Goal: Task Accomplishment & Management: Complete application form

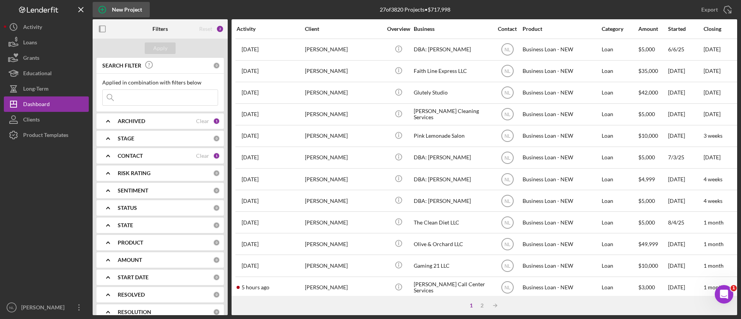
click at [142, 7] on div "New Project" at bounding box center [127, 9] width 30 height 15
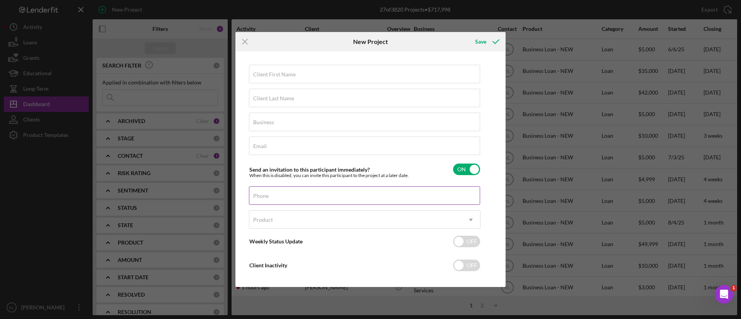
click at [282, 200] on input "Phone" at bounding box center [364, 195] width 231 height 19
click at [286, 216] on div "Product" at bounding box center [355, 220] width 212 height 18
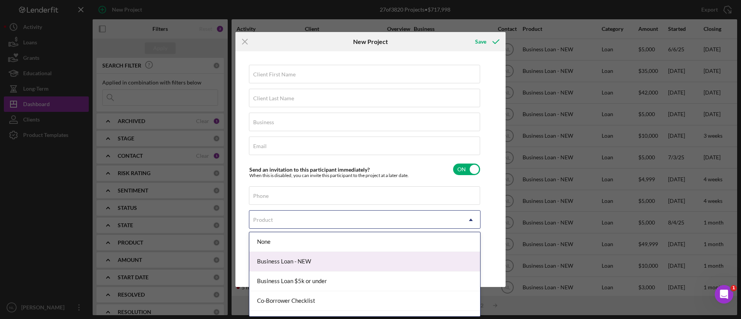
scroll to position [25, 0]
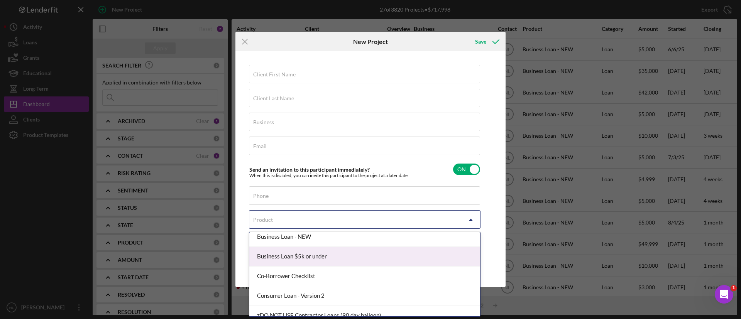
click at [323, 256] on div "Business Loan $5k or under" at bounding box center [364, 257] width 231 height 20
checkbox input "true"
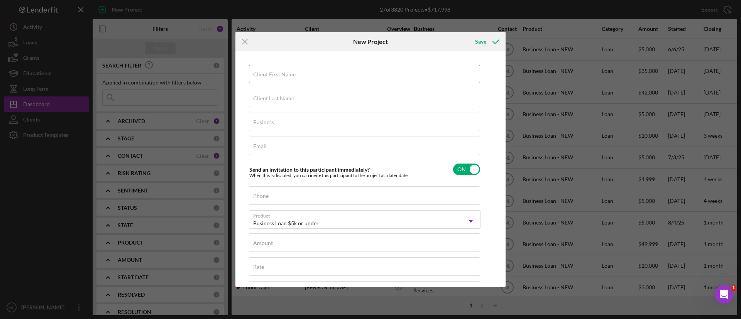
click at [293, 65] on input "Client First Name" at bounding box center [364, 74] width 231 height 19
type input "[PERSON_NAME]"
click at [268, 104] on input "Client Last Name" at bounding box center [364, 98] width 231 height 19
type input "Cardinal"
click at [258, 125] on label "Business" at bounding box center [263, 122] width 21 height 6
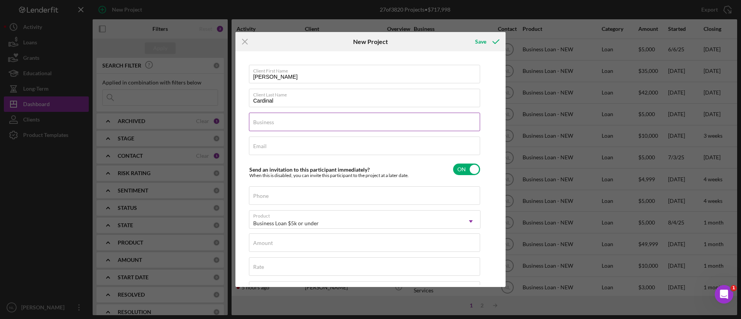
click at [258, 125] on input "Business" at bounding box center [364, 122] width 231 height 19
click at [258, 155] on div "Email Required" at bounding box center [365, 146] width 232 height 19
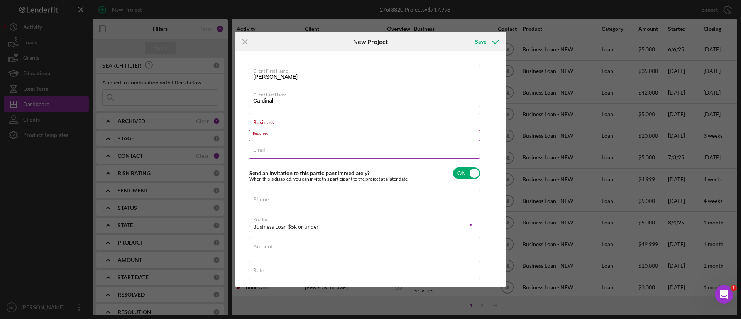
click at [258, 151] on label "Email" at bounding box center [260, 150] width 14 height 6
click at [258, 151] on input "Email" at bounding box center [364, 149] width 231 height 19
paste input "[EMAIL_ADDRESS][DOMAIN_NAME]"
type input "[EMAIL_ADDRESS][DOMAIN_NAME]"
click at [269, 125] on label "Business" at bounding box center [263, 122] width 21 height 6
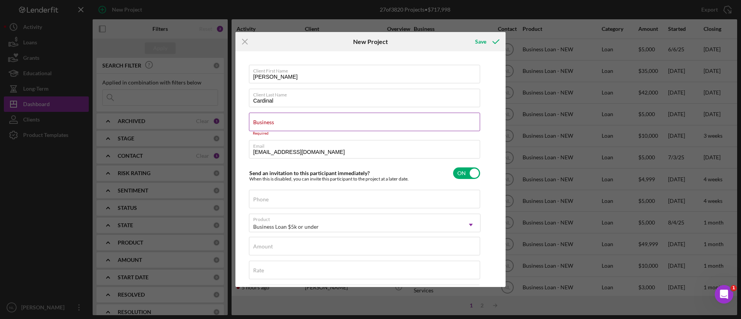
click at [269, 125] on input "Business" at bounding box center [364, 122] width 231 height 19
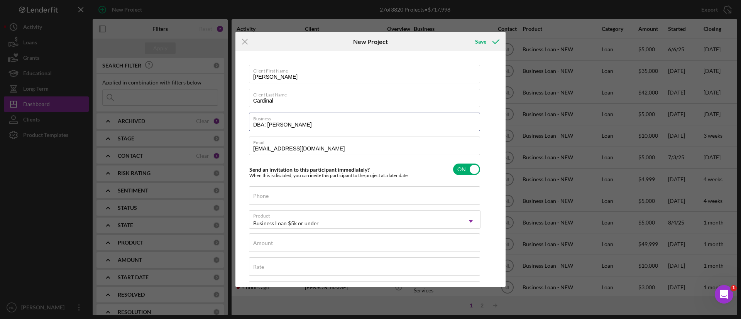
type input "DBA: [PERSON_NAME]"
click at [278, 197] on input "Phone" at bounding box center [364, 195] width 231 height 19
paste input "[PHONE_NUMBER]"
type input "[PHONE_NUMBER]"
click at [273, 255] on div "Client First Name [PERSON_NAME] Client Last Name Cardinal Business DBA: [PERSON…" at bounding box center [365, 250] width 232 height 371
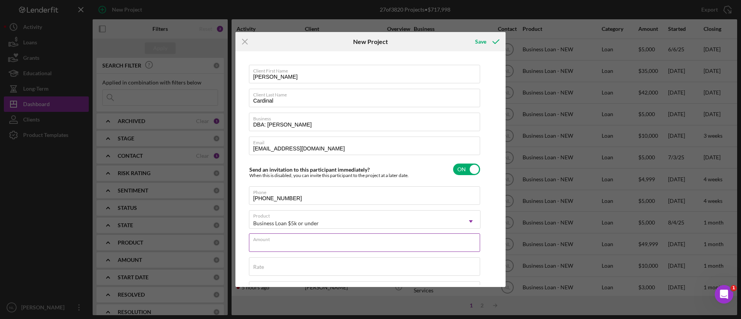
click at [267, 246] on input "Amount" at bounding box center [364, 243] width 231 height 19
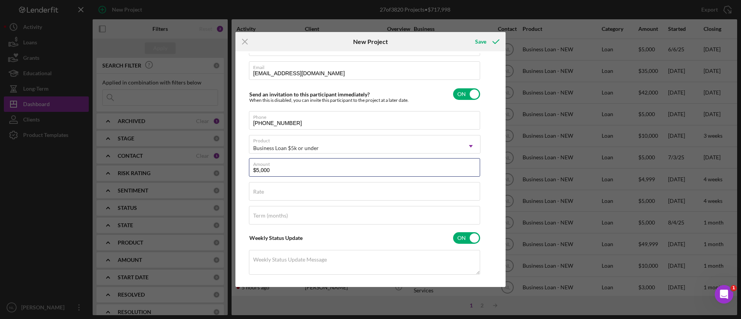
scroll to position [109, 0]
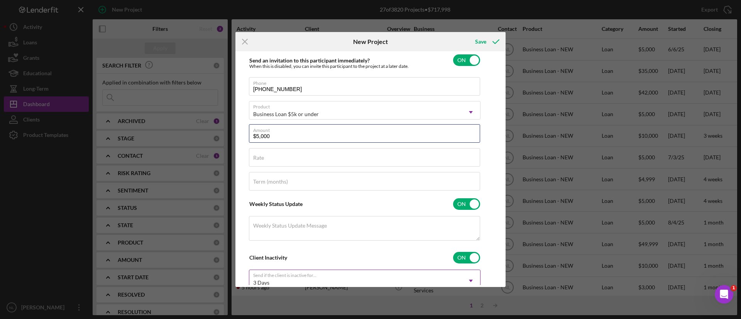
type input "$5,000"
click at [270, 273] on div "3 Days Icon/Dropdown Arrow" at bounding box center [365, 279] width 232 height 19
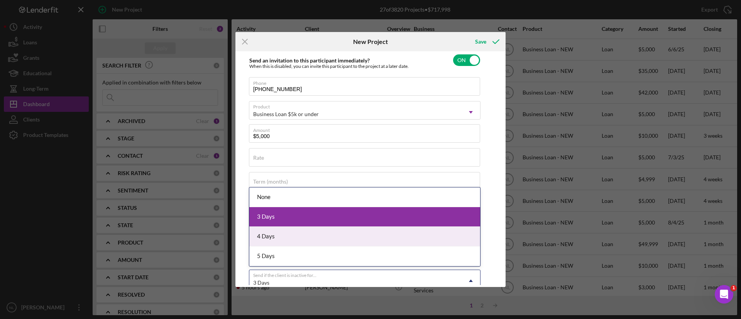
click at [269, 262] on div "5 Days" at bounding box center [364, 257] width 231 height 20
click at [330, 293] on div "Icon/Menu Close New Project Save Client First Name [PERSON_NAME] Client Last Na…" at bounding box center [370, 159] width 741 height 319
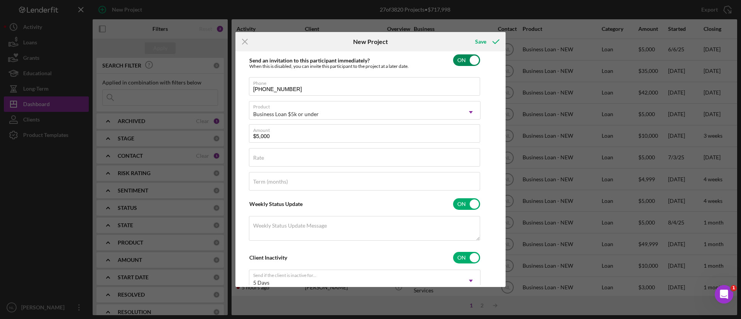
scroll to position [0, 0]
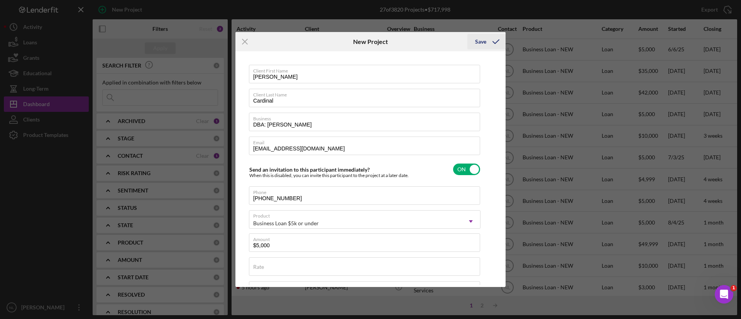
click at [491, 44] on icon "submit" at bounding box center [496, 41] width 19 height 19
checkbox input "false"
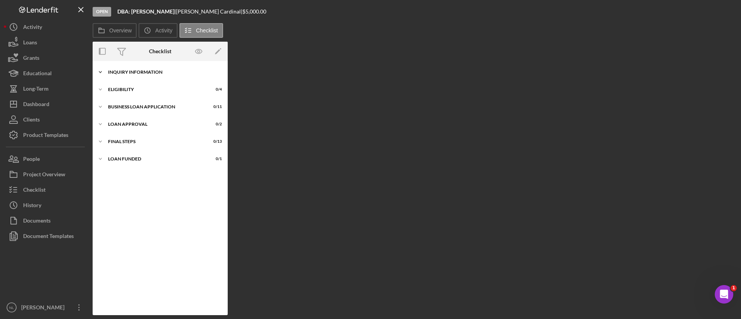
click at [150, 78] on div "Icon/Expander INQUIRY INFORMATION 0 / 11" at bounding box center [160, 71] width 135 height 15
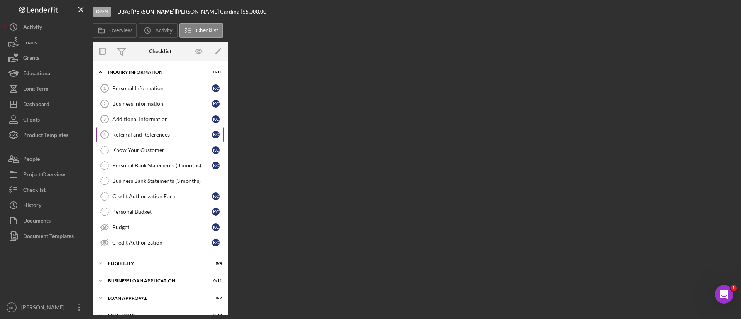
click at [146, 130] on link "Referral and References 4 [PERSON_NAME] and References K C" at bounding box center [160, 134] width 127 height 15
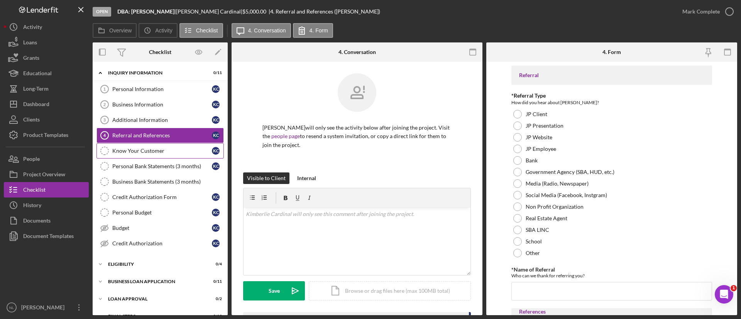
click at [143, 144] on link "Know Your Customer Know Your Customer K C" at bounding box center [160, 150] width 127 height 15
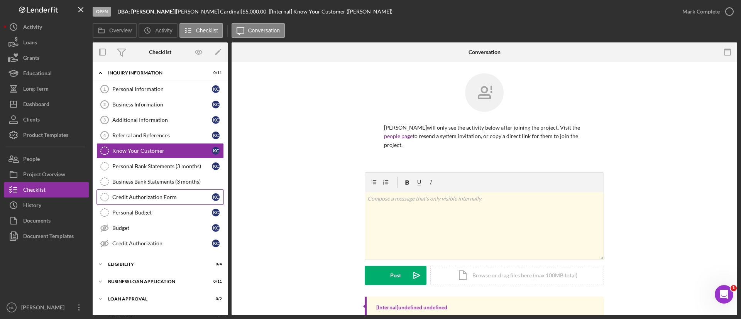
click at [134, 196] on div "Credit Authorization Form" at bounding box center [162, 197] width 100 height 6
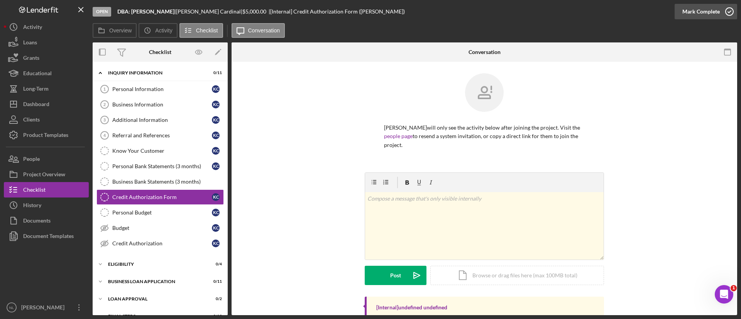
click at [709, 18] on div "Mark Complete" at bounding box center [701, 11] width 37 height 15
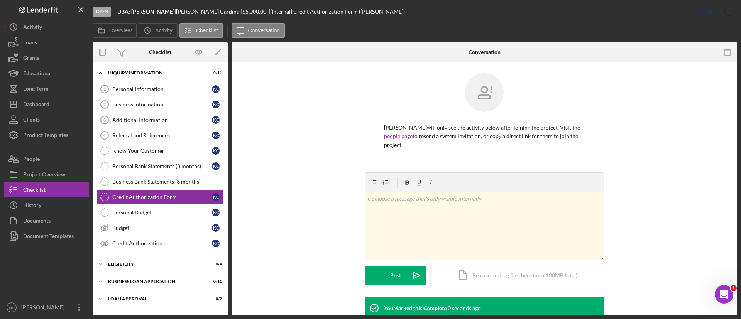
click at [0, 0] on div "Mark Incomplete" at bounding box center [0, 0] width 0 height 0
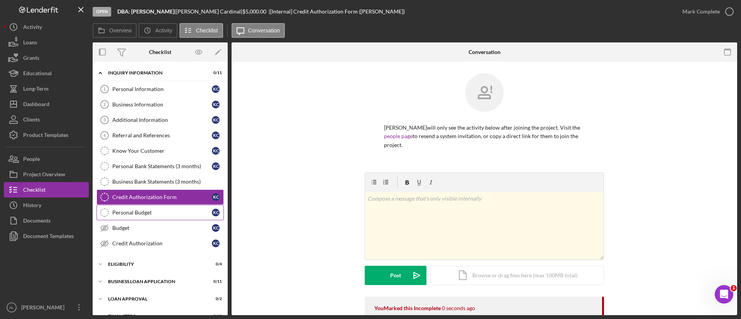
click at [184, 216] on link "Personal Budget Personal Budget K C" at bounding box center [160, 212] width 127 height 15
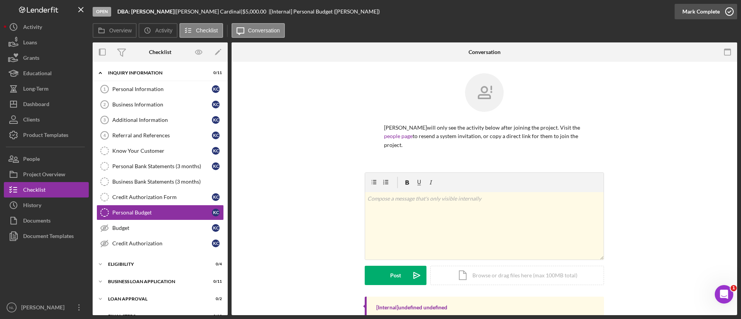
click at [720, 7] on button "Mark Complete" at bounding box center [706, 11] width 63 height 15
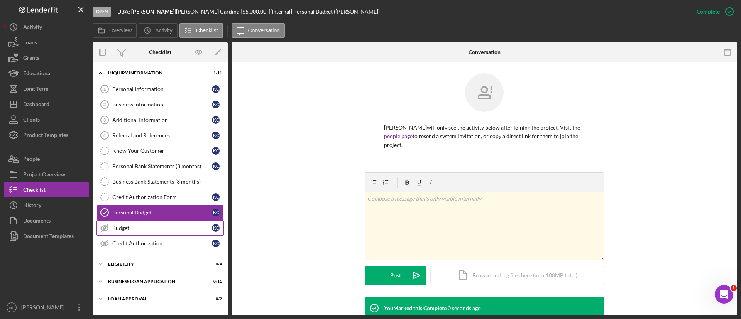
click at [130, 228] on div "Budget" at bounding box center [162, 228] width 100 height 6
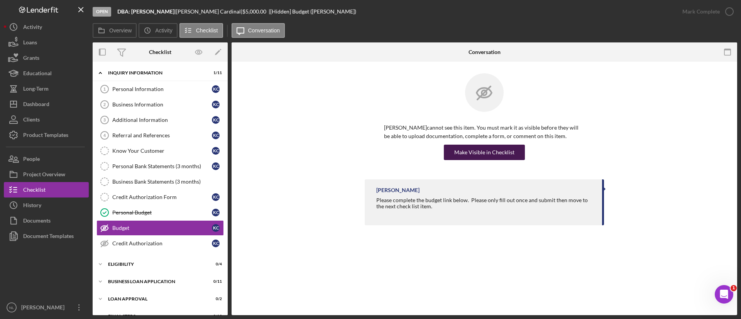
click at [466, 155] on div "Make Visible in Checklist" at bounding box center [484, 152] width 60 height 15
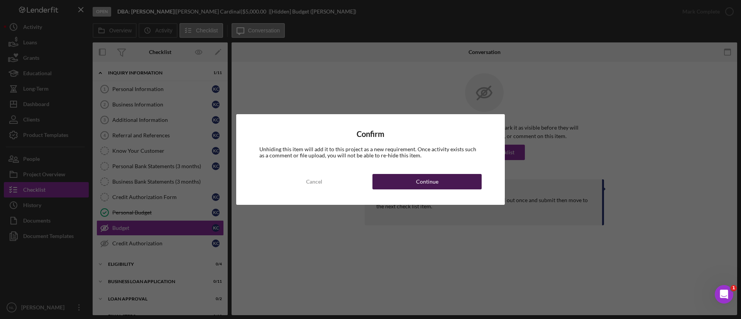
click at [453, 183] on button "Continue" at bounding box center [427, 181] width 109 height 15
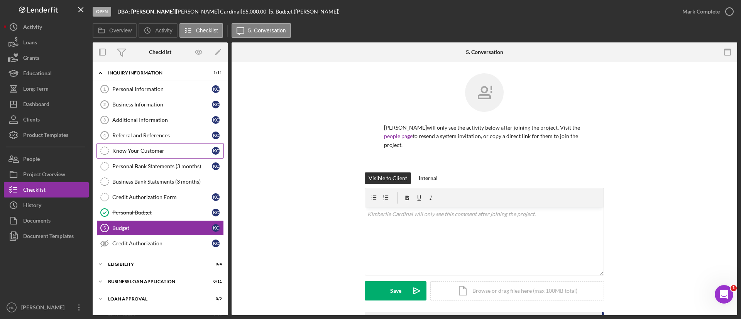
click at [174, 154] on div "Know Your Customer" at bounding box center [162, 151] width 100 height 6
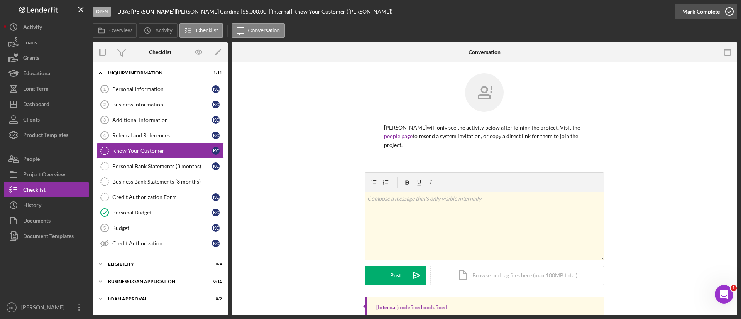
click at [695, 8] on div "Mark Complete" at bounding box center [701, 11] width 37 height 15
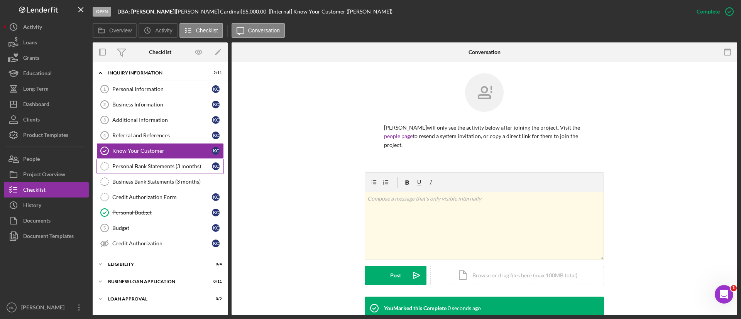
click at [172, 163] on link "Personal Bank Statements (3 months) Personal Bank Statements (3 months) K C" at bounding box center [160, 166] width 127 height 15
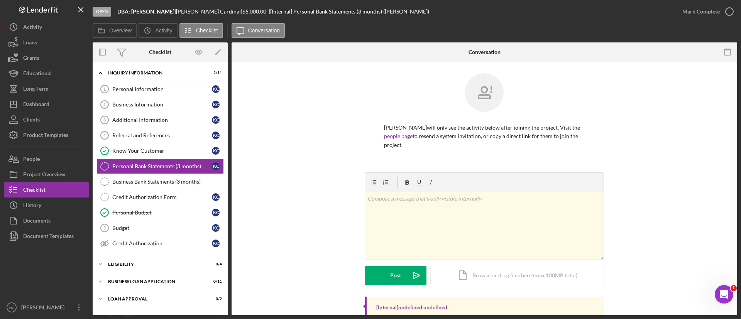
click at [704, 3] on div "Mark Complete" at bounding box center [706, 11] width 63 height 23
click at [700, 8] on div "Mark Complete" at bounding box center [701, 11] width 37 height 15
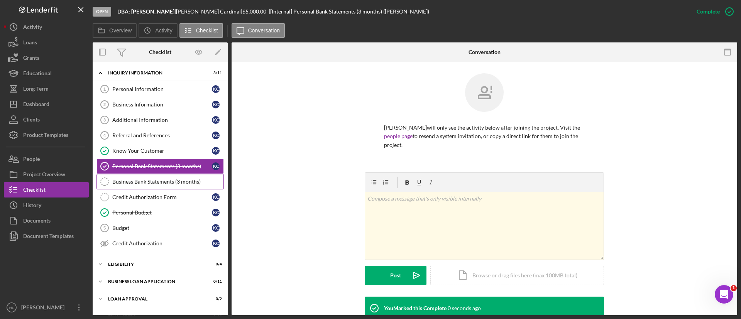
click at [171, 183] on div "Business Bank Statements (3 months)" at bounding box center [167, 182] width 111 height 6
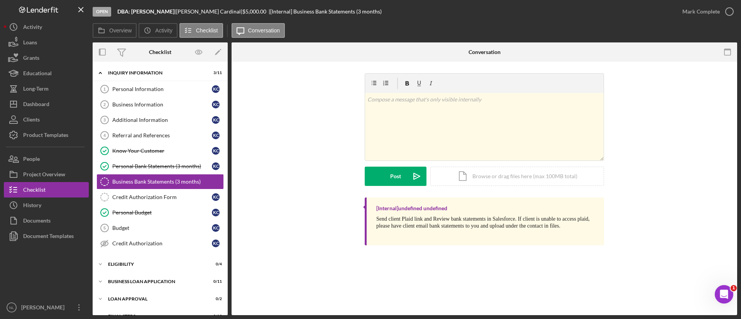
click at [708, 19] on div "Mark Complete" at bounding box center [706, 11] width 63 height 23
click at [700, 10] on div "Mark Complete" at bounding box center [701, 11] width 37 height 15
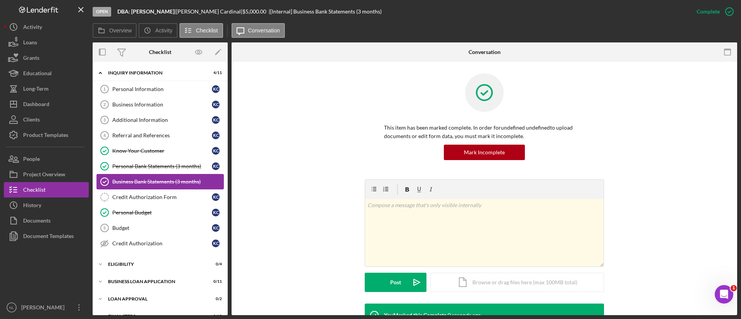
click at [129, 197] on div "Credit Authorization Form" at bounding box center [162, 197] width 100 height 6
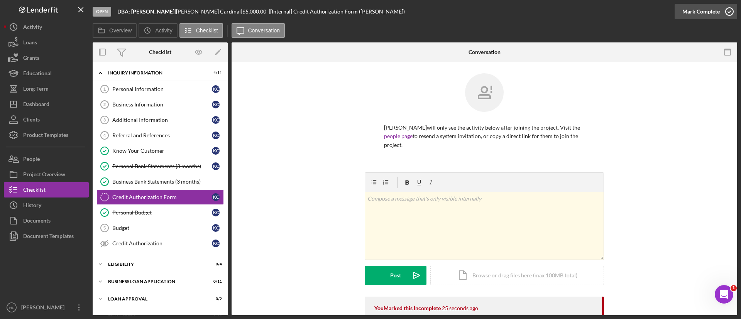
click at [688, 12] on div "Mark Complete" at bounding box center [701, 11] width 37 height 15
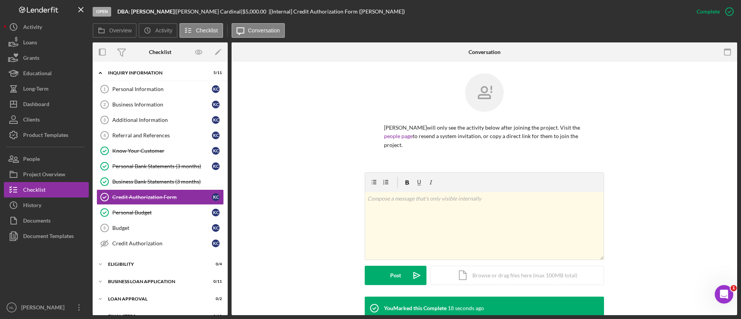
click at [151, 229] on div "Budget" at bounding box center [162, 228] width 100 height 6
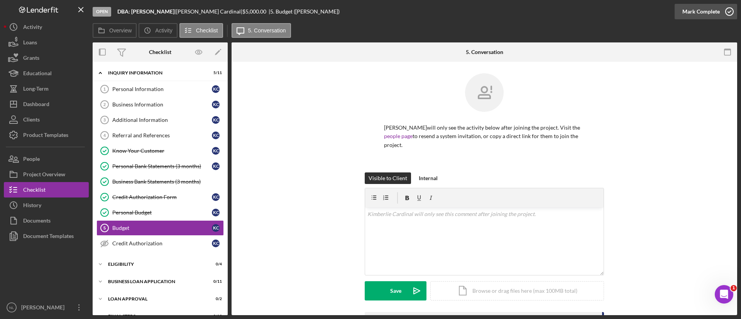
click at [686, 12] on div "Mark Complete" at bounding box center [701, 11] width 37 height 15
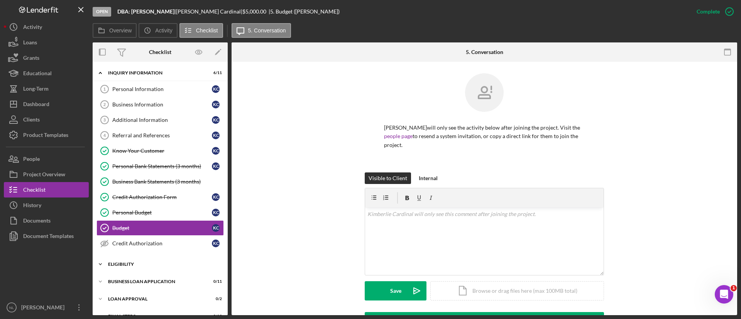
click at [123, 268] on div "Icon/Expander Eligibility 0 / 4" at bounding box center [160, 264] width 135 height 15
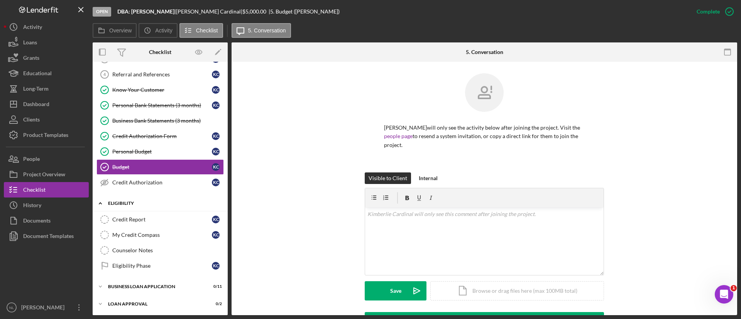
scroll to position [80, 0]
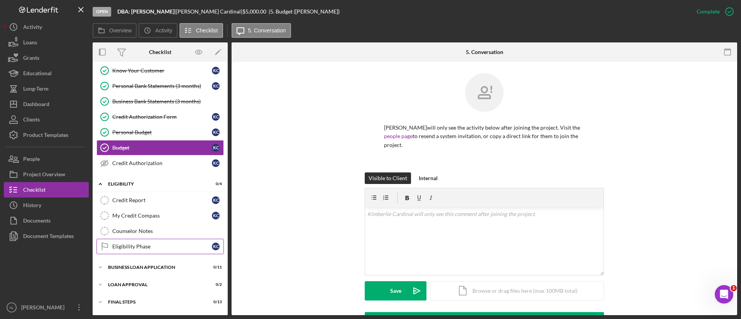
click at [127, 253] on link "Eligibility Phase Eligibility Phase K C" at bounding box center [160, 246] width 127 height 15
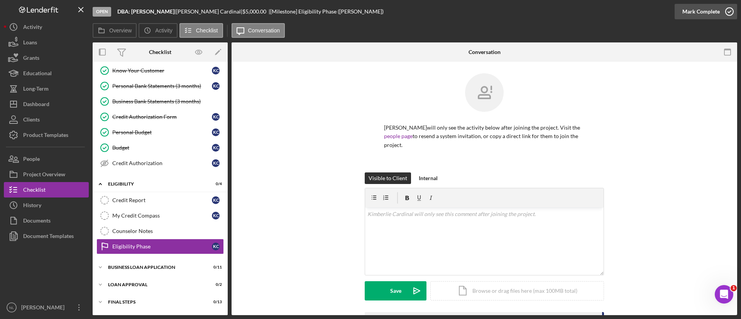
click at [696, 14] on div "Mark Complete" at bounding box center [701, 11] width 37 height 15
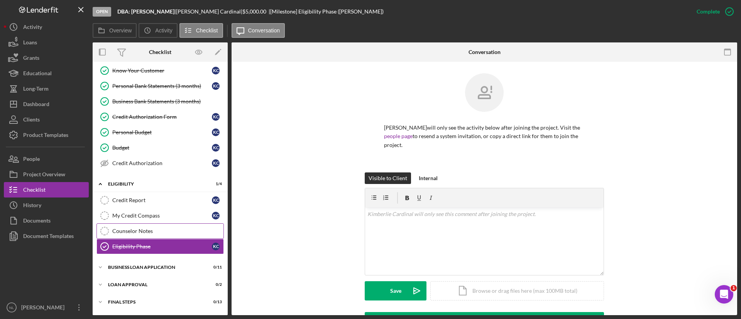
click at [121, 234] on div "Counselor Notes" at bounding box center [167, 231] width 111 height 6
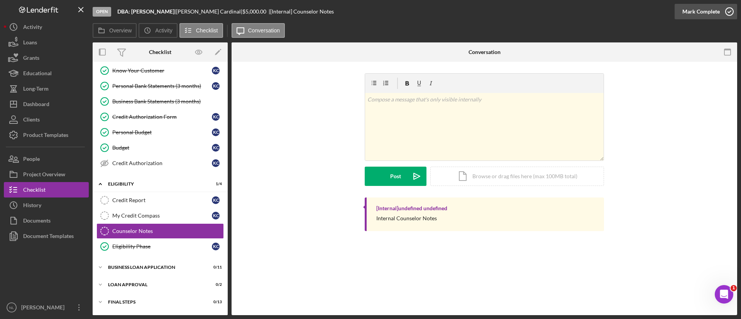
click at [685, 15] on div "Mark Complete" at bounding box center [701, 11] width 37 height 15
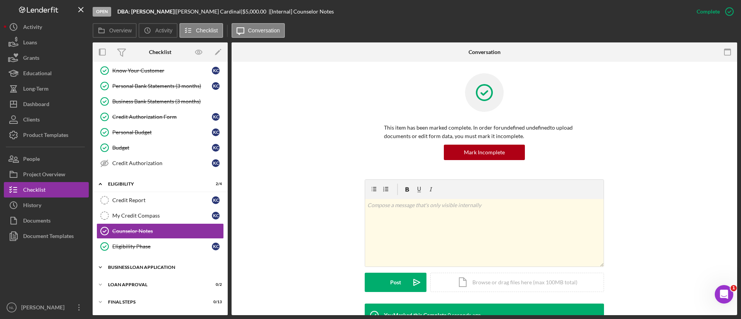
click at [162, 272] on div "Icon/Expander BUSINESS LOAN APPLICATION 0 / 11" at bounding box center [160, 267] width 135 height 15
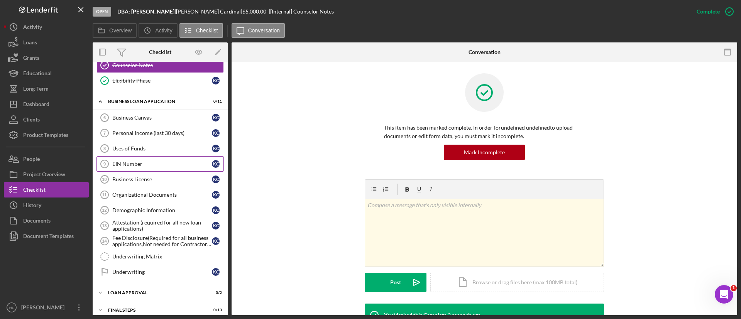
scroll to position [249, 0]
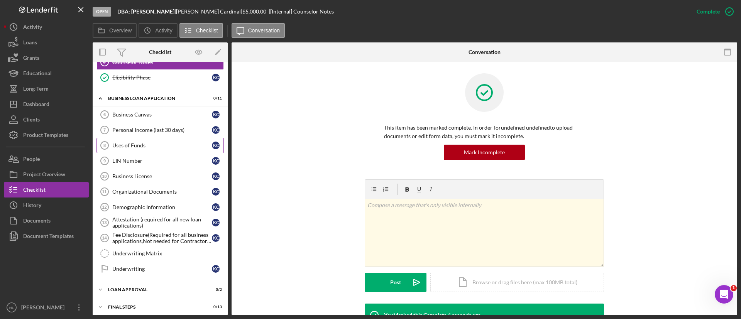
click at [135, 141] on link "Uses of Funds 8 Uses of Funds K C" at bounding box center [160, 145] width 127 height 15
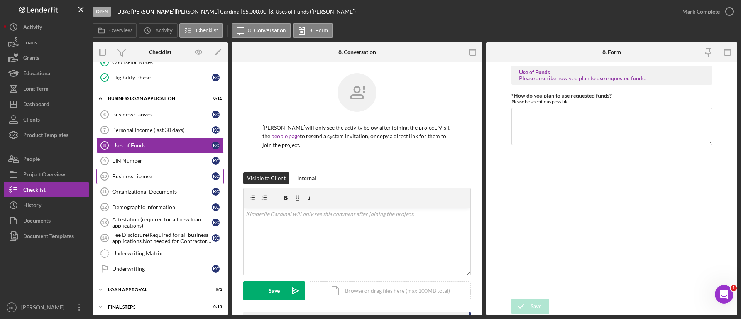
click at [137, 173] on link "Business License 10 Business License K C" at bounding box center [160, 176] width 127 height 15
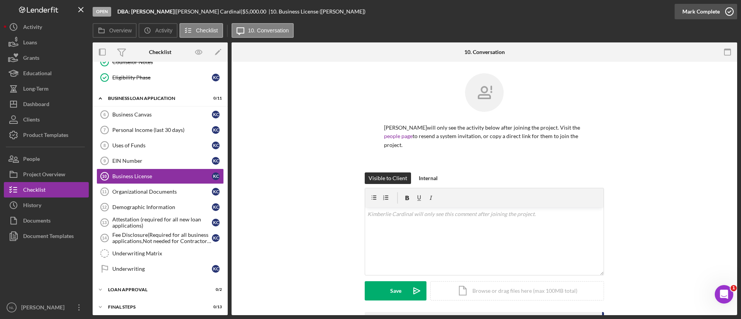
click at [699, 10] on div "Mark Complete" at bounding box center [701, 11] width 37 height 15
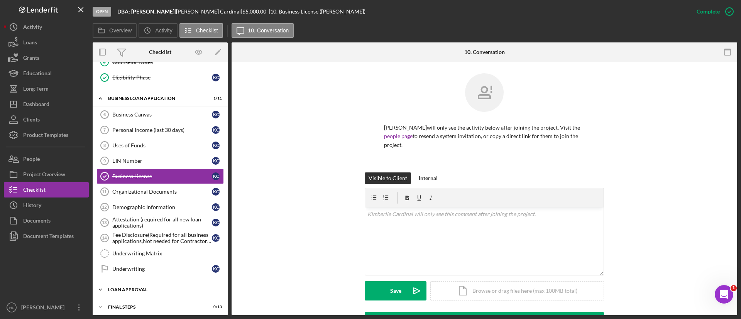
click at [155, 288] on div "Loan Approval" at bounding box center [163, 290] width 110 height 5
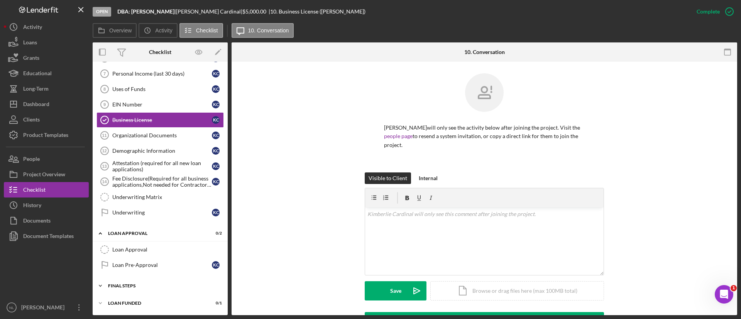
click at [139, 287] on div "Final Steps" at bounding box center [163, 286] width 110 height 5
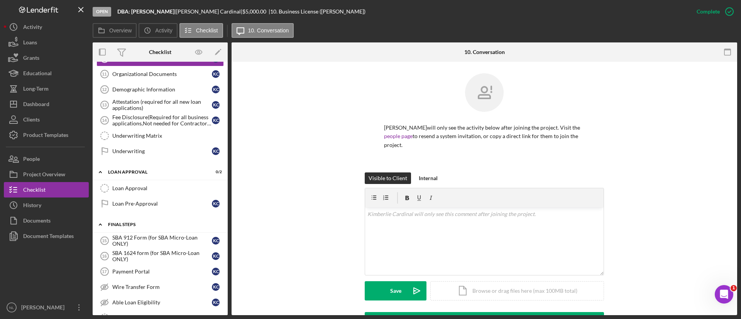
scroll to position [372, 0]
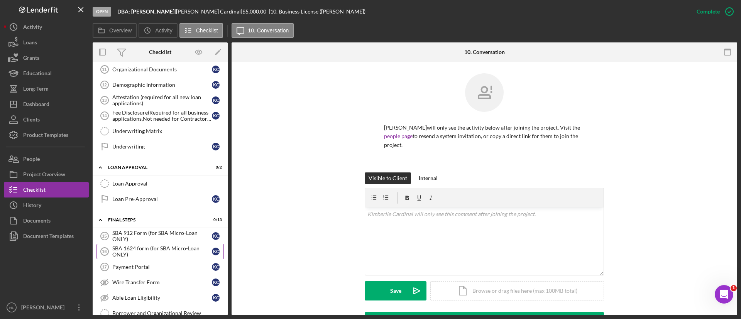
click at [153, 244] on link "SBA 1624 form (for SBA Micro-Loan ONLY) 16 SBA 1624 form (for SBA Micro-Loan ON…" at bounding box center [160, 251] width 127 height 15
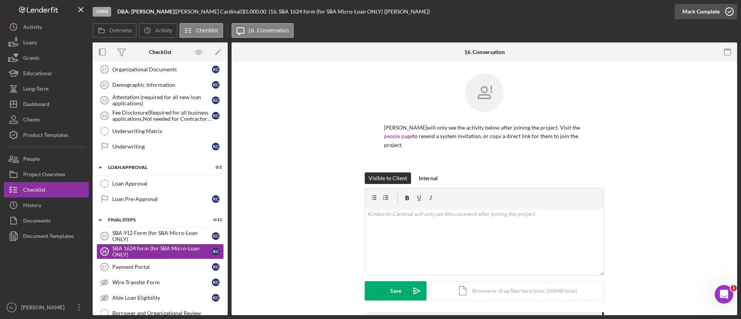
click at [698, 11] on div "Mark Complete" at bounding box center [701, 11] width 37 height 15
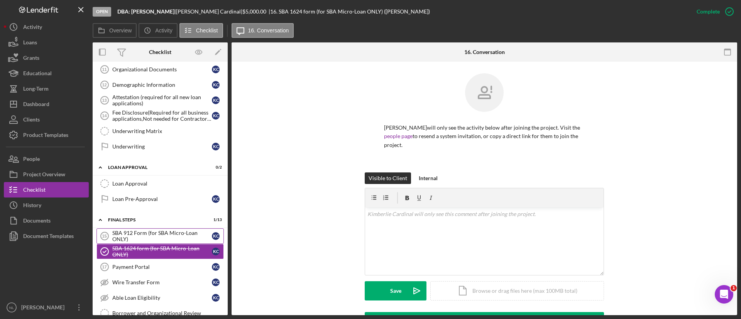
click at [125, 237] on div "SBA 912 Form (for SBA Micro-Loan ONLY)" at bounding box center [162, 236] width 100 height 12
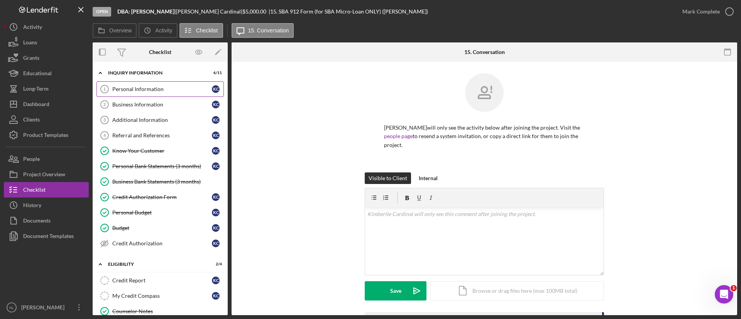
click at [147, 87] on div "Personal Information" at bounding box center [162, 89] width 100 height 6
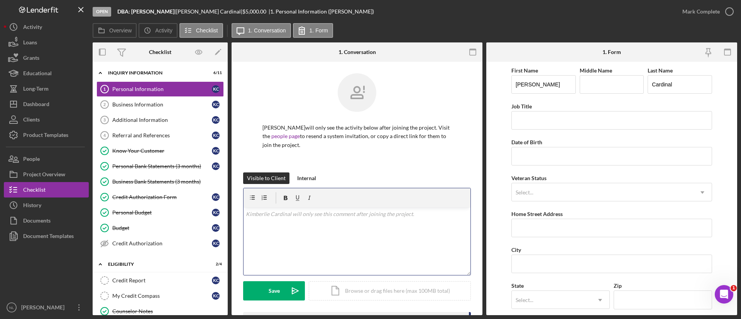
click at [361, 217] on p at bounding box center [357, 214] width 223 height 8
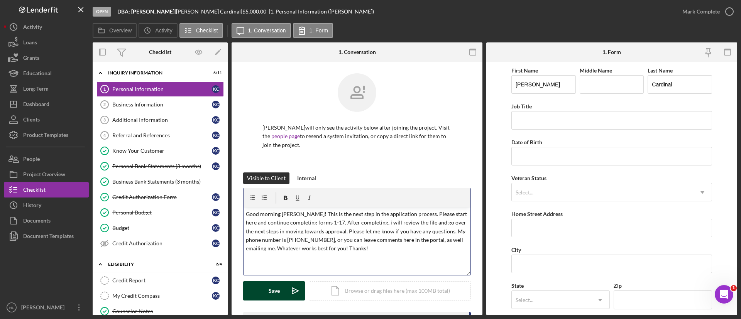
click at [277, 291] on div "Save" at bounding box center [274, 290] width 11 height 19
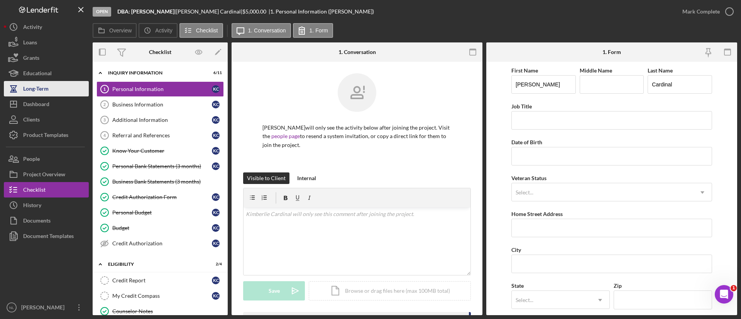
click at [55, 95] on button "Long-Term" at bounding box center [46, 88] width 85 height 15
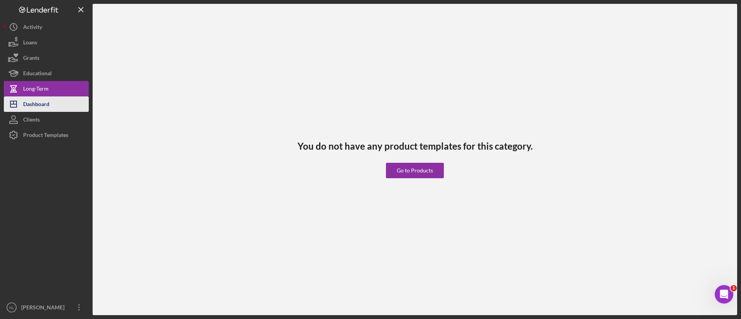
click at [52, 104] on button "Icon/Dashboard Dashboard" at bounding box center [46, 104] width 85 height 15
